Goal: Task Accomplishment & Management: Manage account settings

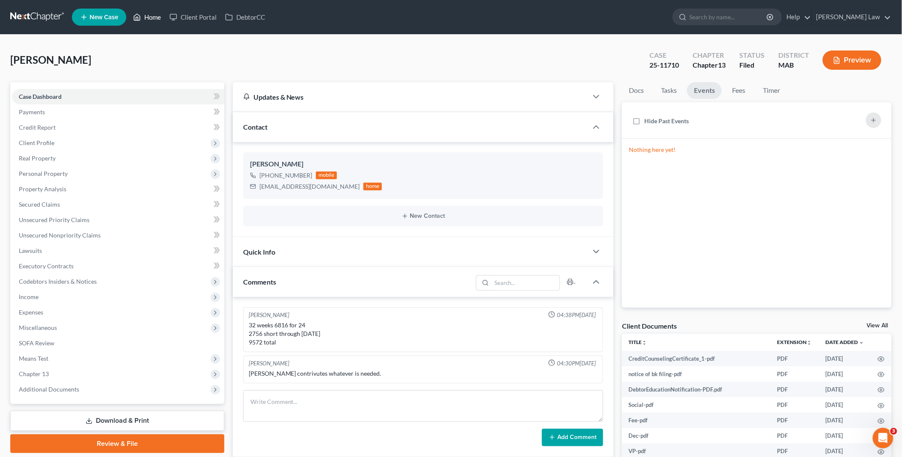
click at [153, 18] on link "Home" at bounding box center [147, 16] width 36 height 15
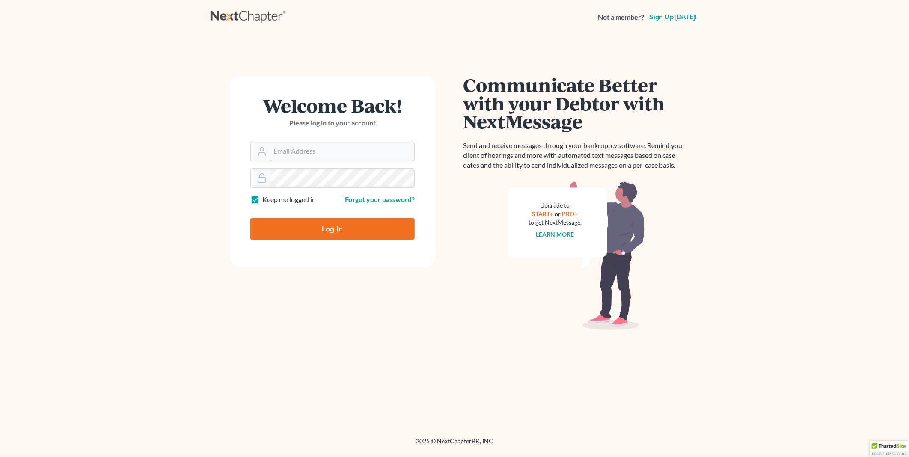
type input "PDonegan@tbennerlaw.com"
click at [332, 224] on input "Log In" at bounding box center [332, 228] width 164 height 21
type input "Thinking..."
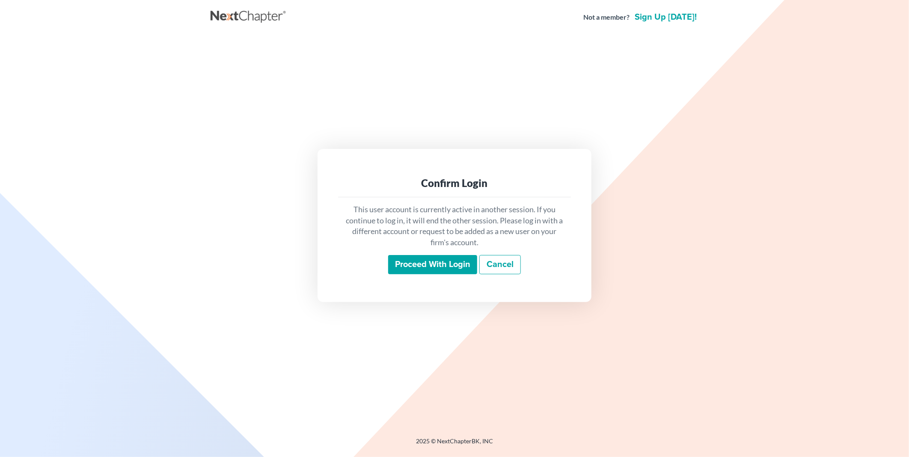
click at [411, 263] on input "Proceed with login" at bounding box center [432, 265] width 89 height 20
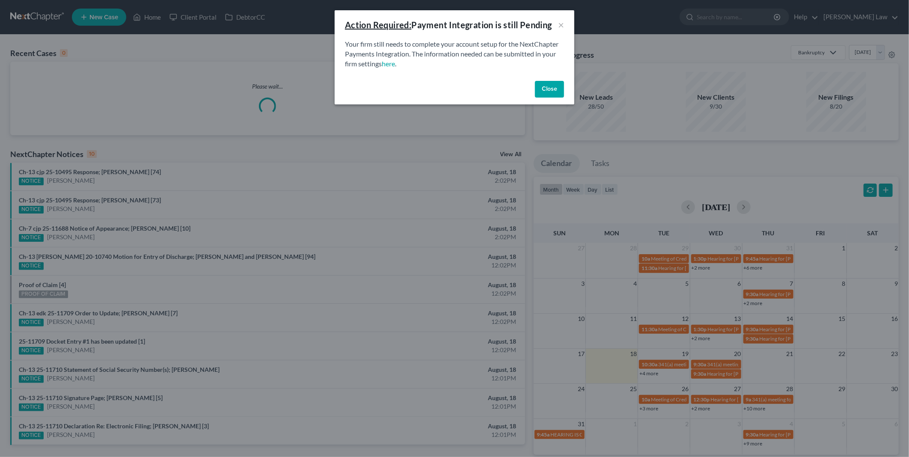
click at [548, 89] on button "Close" at bounding box center [549, 89] width 29 height 17
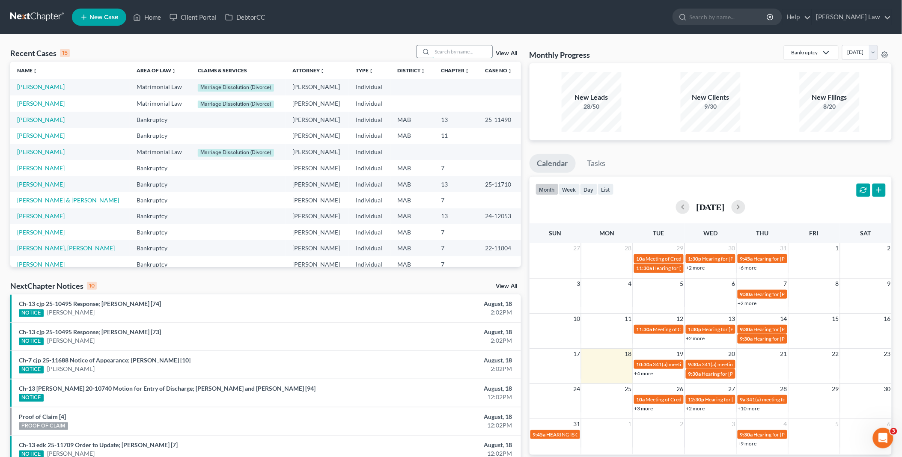
click at [474, 52] on input "search" at bounding box center [462, 51] width 60 height 12
type input "borges"
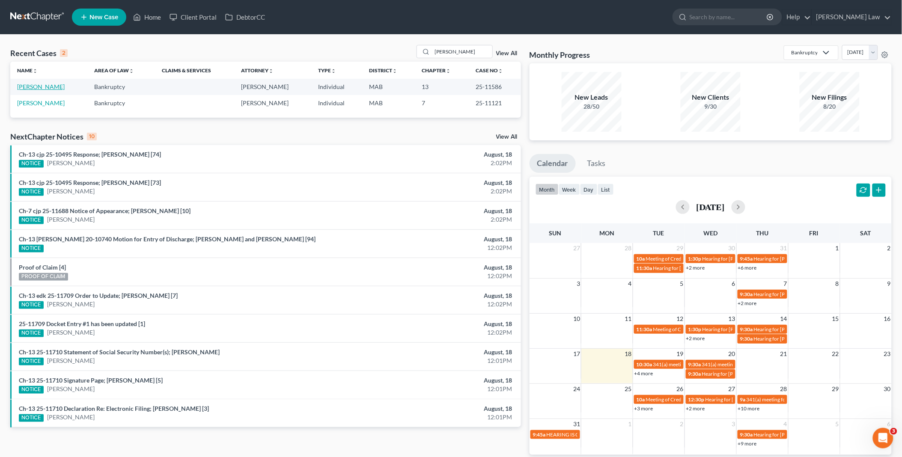
click at [35, 87] on link "Borges, Carol" at bounding box center [41, 86] width 48 height 7
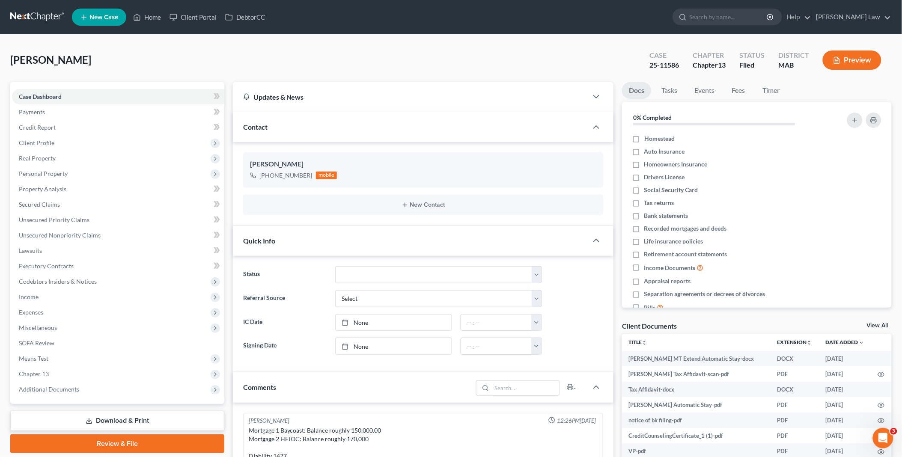
click at [881, 326] on link "View All" at bounding box center [877, 326] width 21 height 6
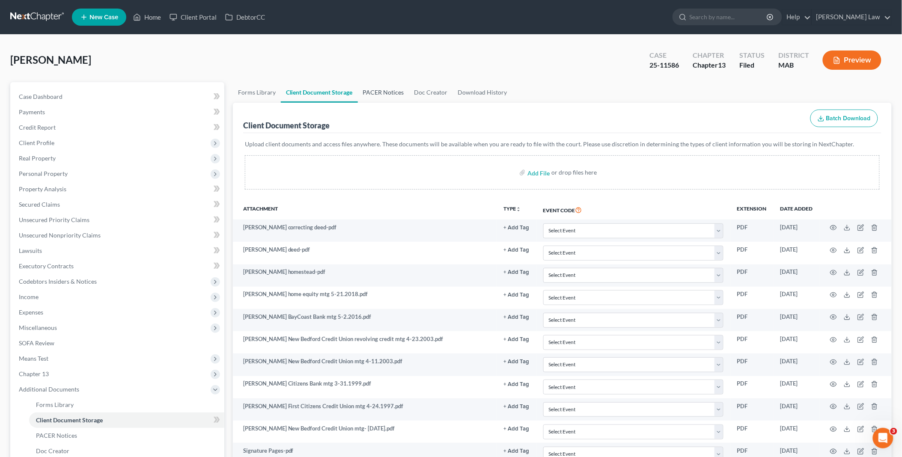
click at [382, 92] on link "PACER Notices" at bounding box center [383, 92] width 51 height 21
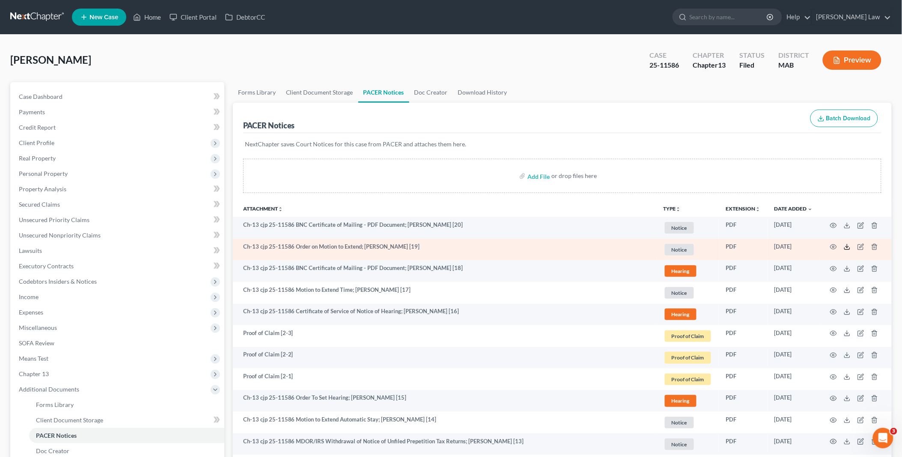
click at [848, 246] on icon at bounding box center [847, 247] width 7 height 7
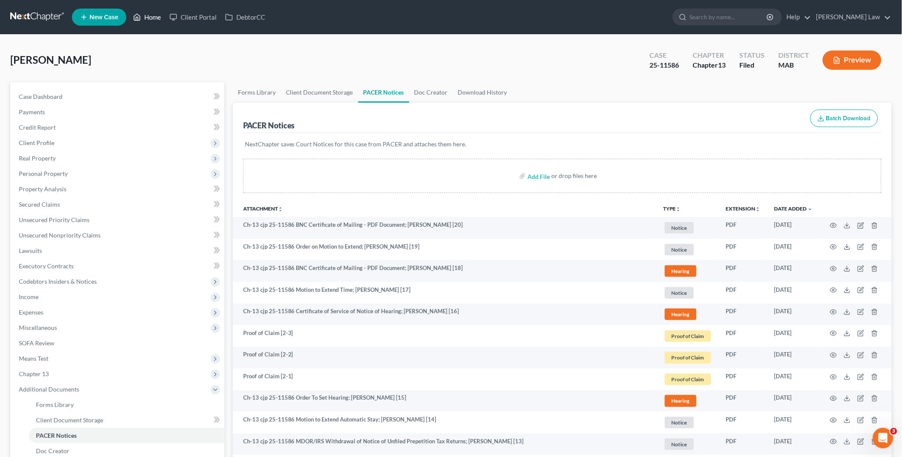
click at [153, 18] on link "Home" at bounding box center [147, 16] width 36 height 15
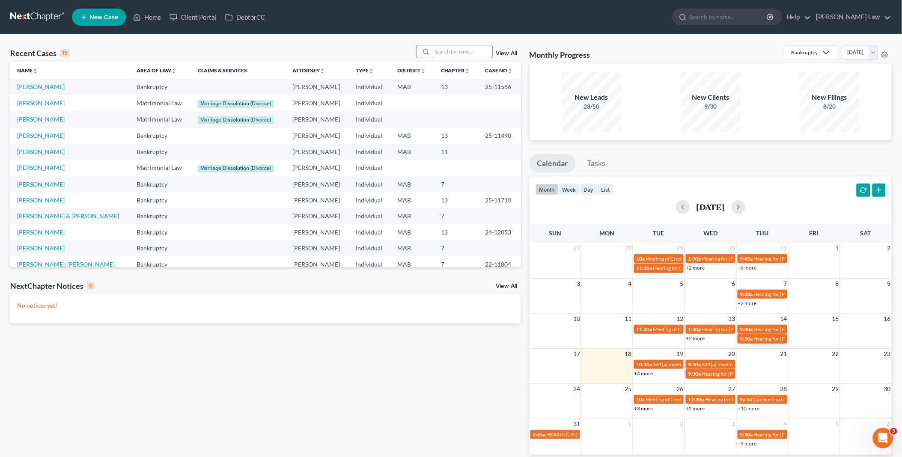
click at [439, 53] on input "search" at bounding box center [462, 51] width 60 height 12
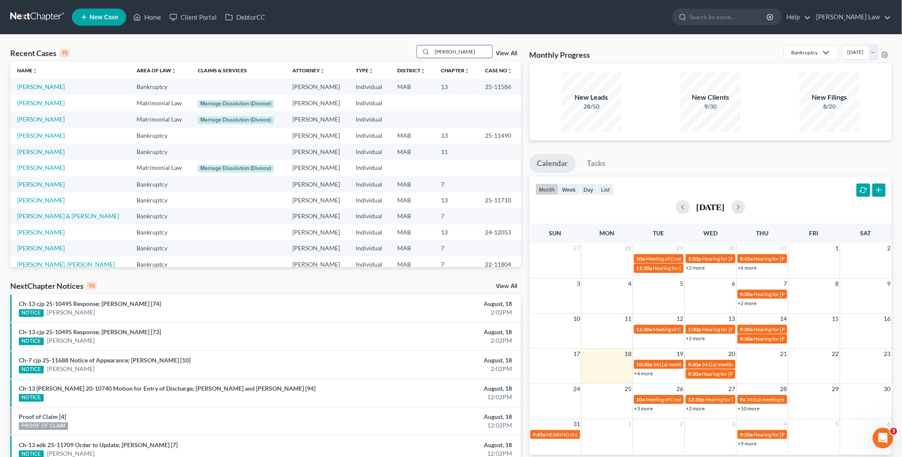
type input "lear"
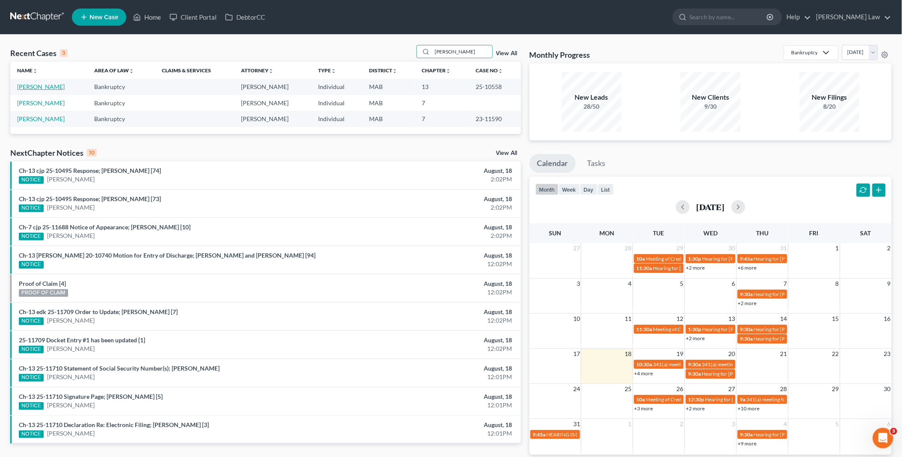
click at [37, 86] on link "Lear, Michael" at bounding box center [41, 86] width 48 height 7
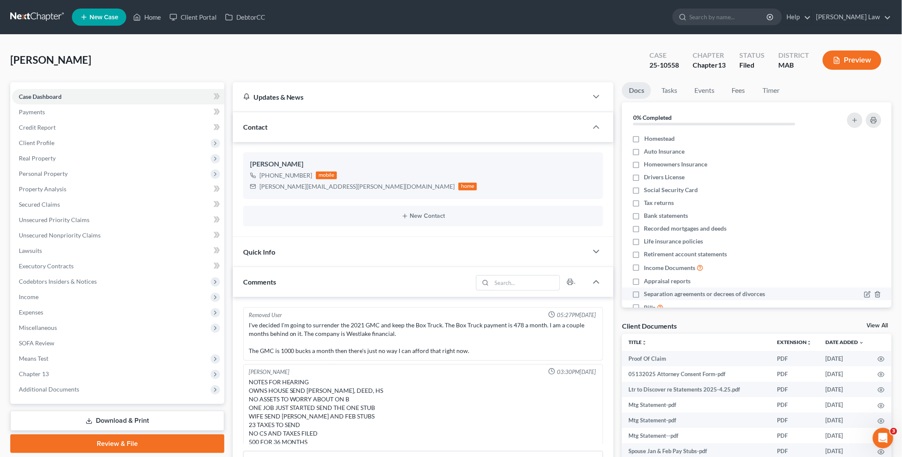
scroll to position [70, 0]
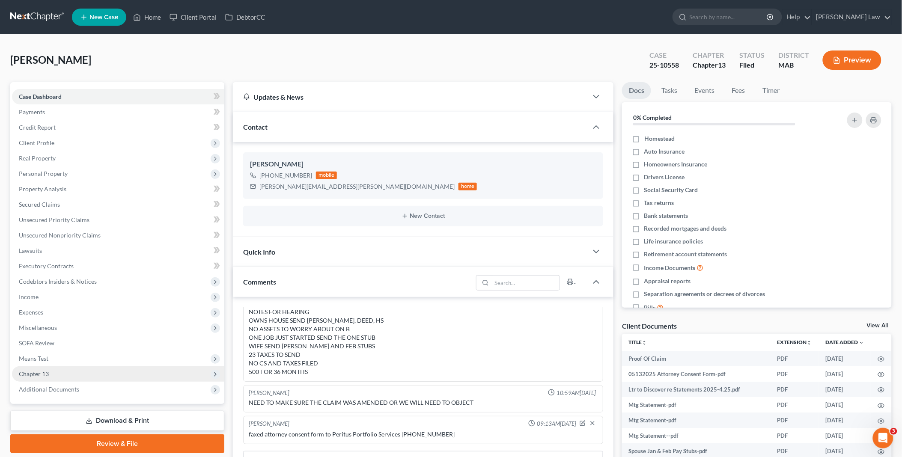
click at [63, 375] on span "Chapter 13" at bounding box center [118, 373] width 212 height 15
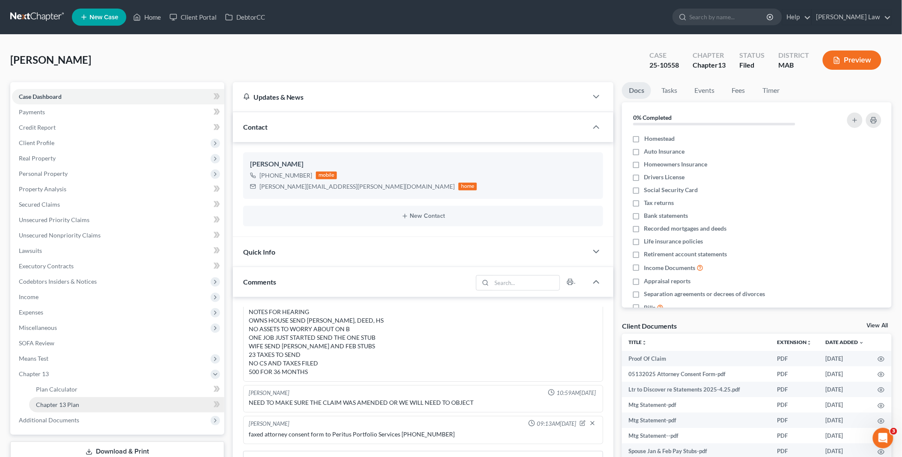
click at [77, 401] on span "Chapter 13 Plan" at bounding box center [57, 404] width 43 height 7
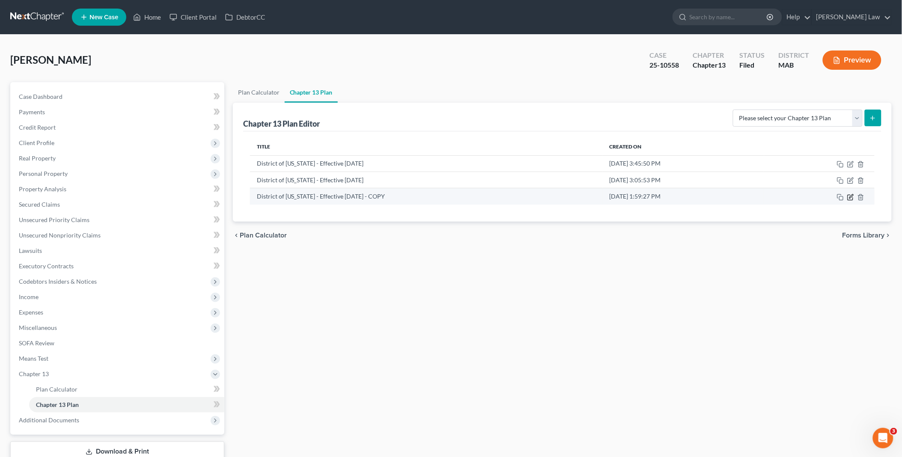
click at [850, 197] on icon "button" at bounding box center [850, 197] width 7 height 7
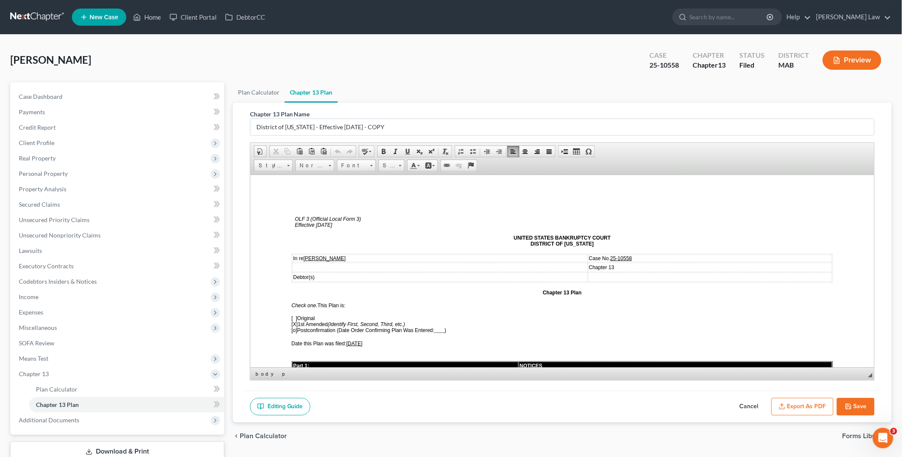
click at [299, 321] on span "[X] 1st Amended (Identify First, Second, Third, etc.)" at bounding box center [347, 324] width 113 height 6
click at [351, 340] on span "06/30/2025" at bounding box center [354, 343] width 16 height 6
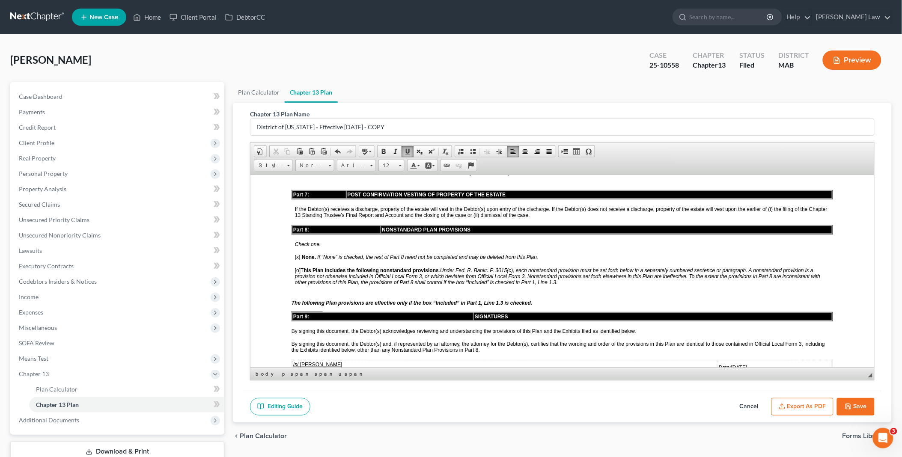
scroll to position [1902, 0]
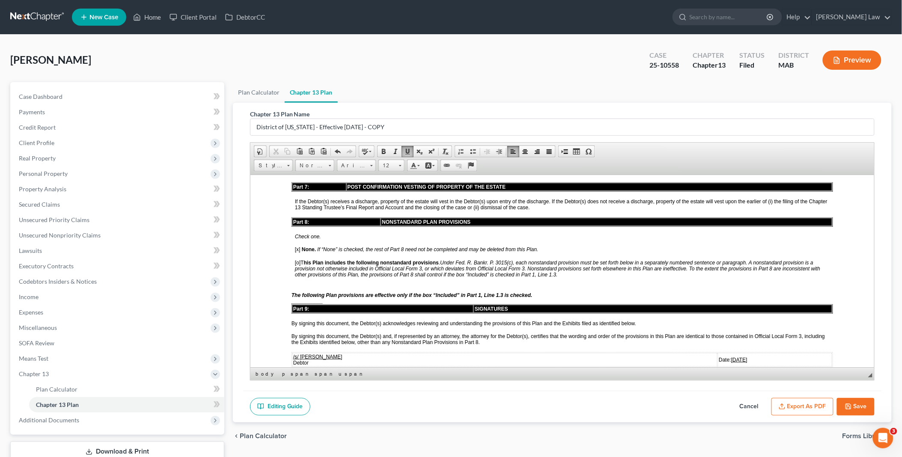
click at [731, 356] on u "06/30/2025" at bounding box center [739, 359] width 16 height 6
click at [718, 396] on span "Date:: 06/30/2025" at bounding box center [733, 399] width 31 height 6
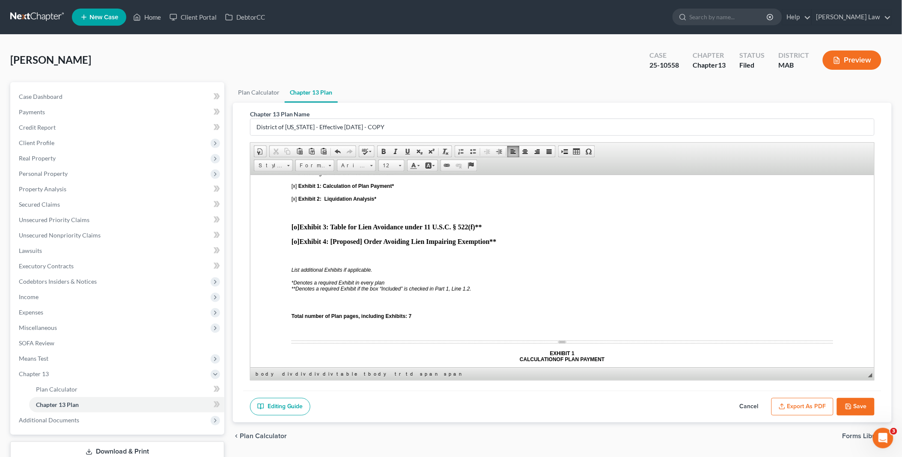
scroll to position [2282, 0]
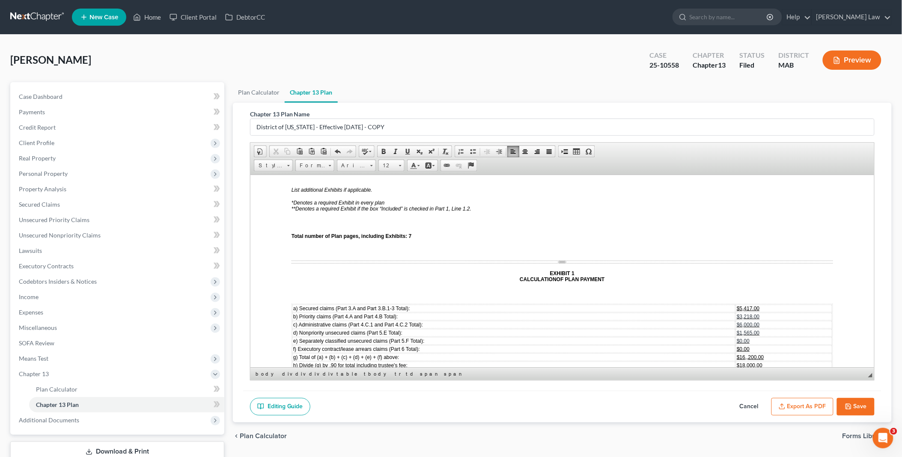
click at [861, 405] on button "Save" at bounding box center [856, 407] width 38 height 18
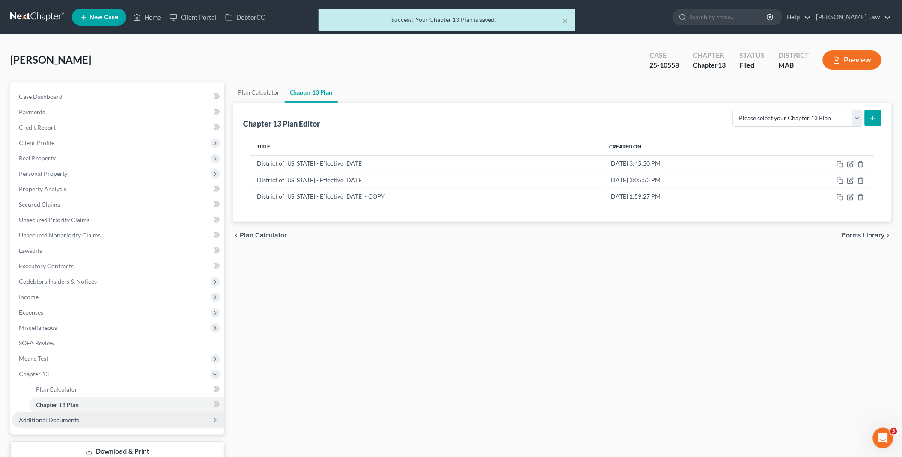
click at [49, 418] on span "Additional Documents" at bounding box center [49, 419] width 60 height 7
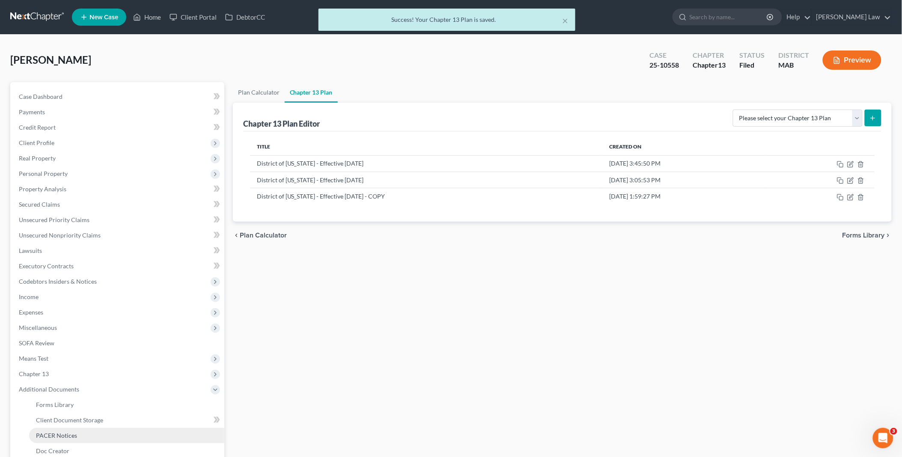
click at [63, 433] on span "PACER Notices" at bounding box center [56, 435] width 41 height 7
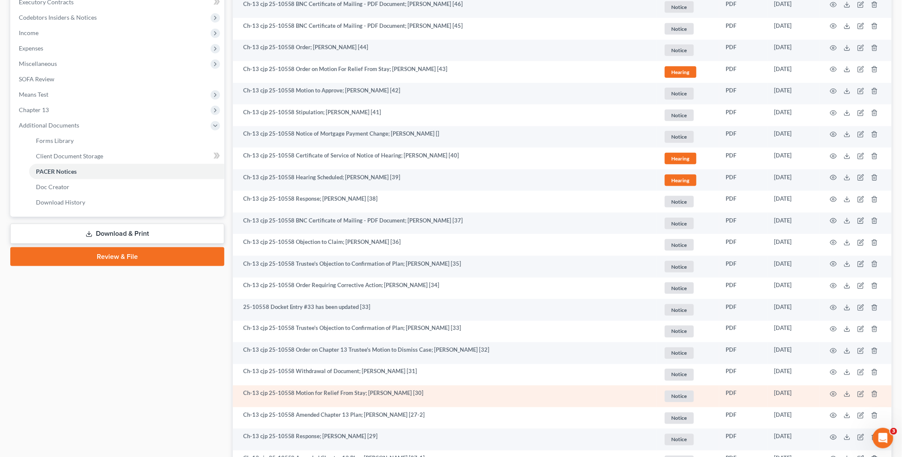
scroll to position [285, 0]
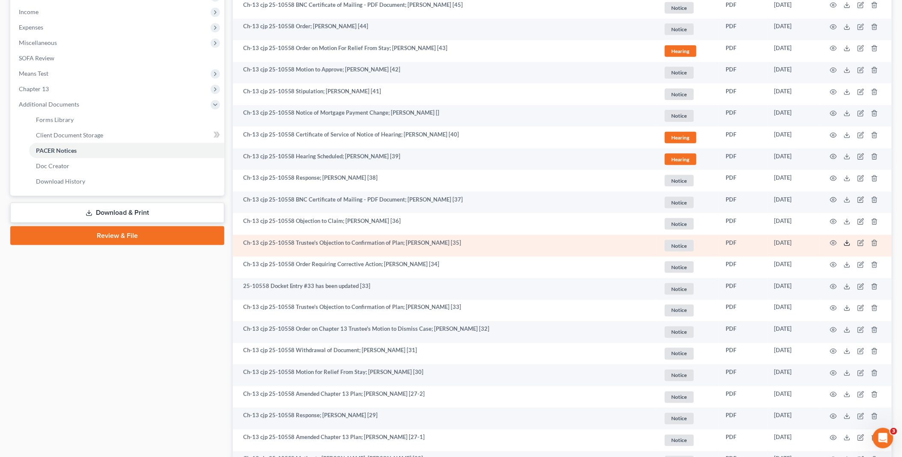
click at [846, 241] on icon at bounding box center [847, 243] width 7 height 7
